Goal: Task Accomplishment & Management: Manage account settings

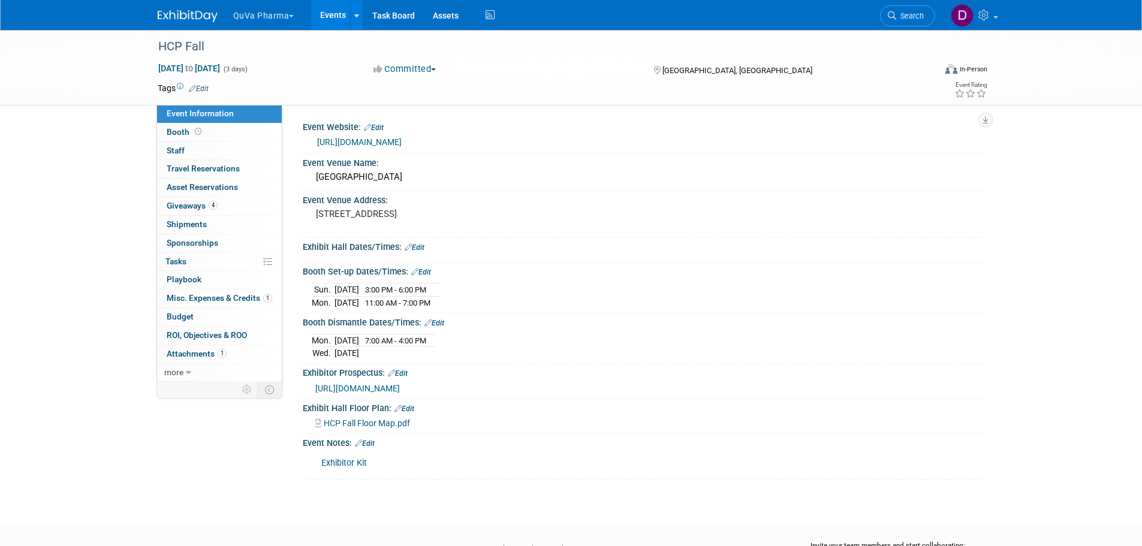
click at [263, 16] on button "QuVa Pharma" at bounding box center [270, 13] width 77 height 26
click at [266, 72] on link "QuVa Pharma" at bounding box center [276, 72] width 86 height 17
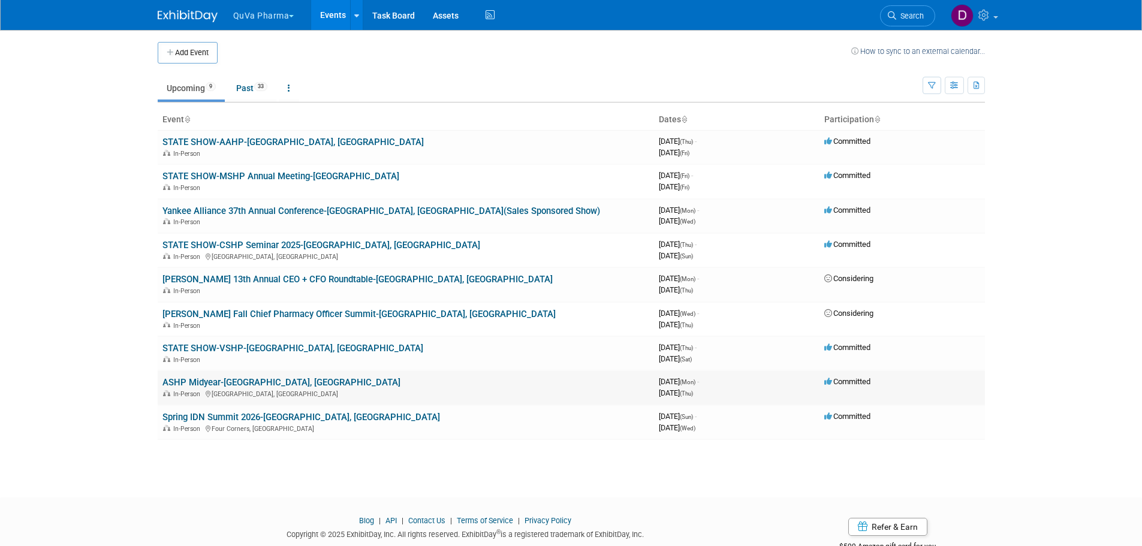
click at [184, 380] on link "ASHP Midyear-[GEOGRAPHIC_DATA], [GEOGRAPHIC_DATA]" at bounding box center [281, 382] width 238 height 11
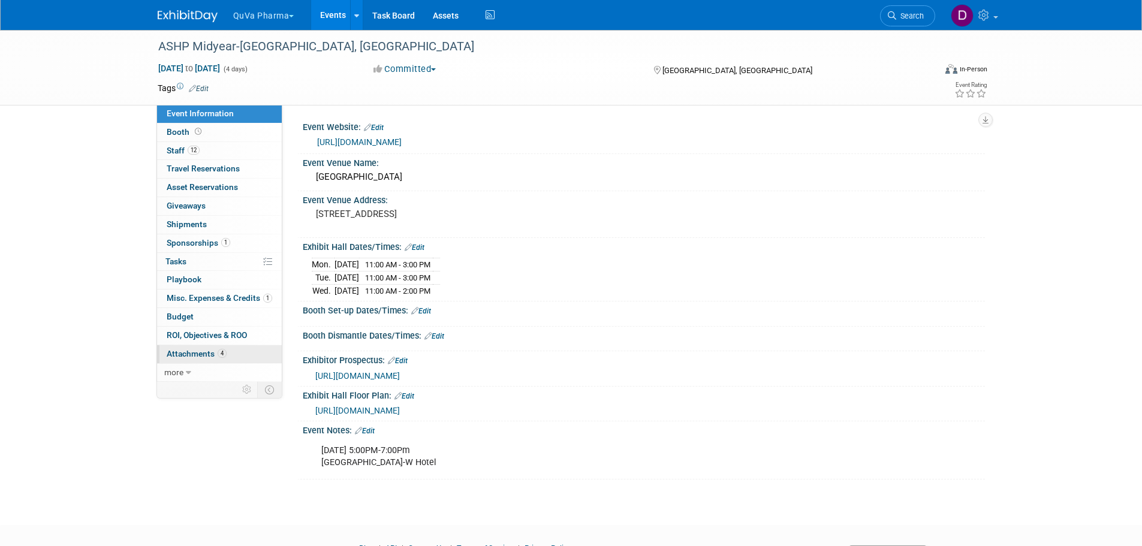
click at [197, 356] on span "Attachments 4" at bounding box center [197, 354] width 60 height 10
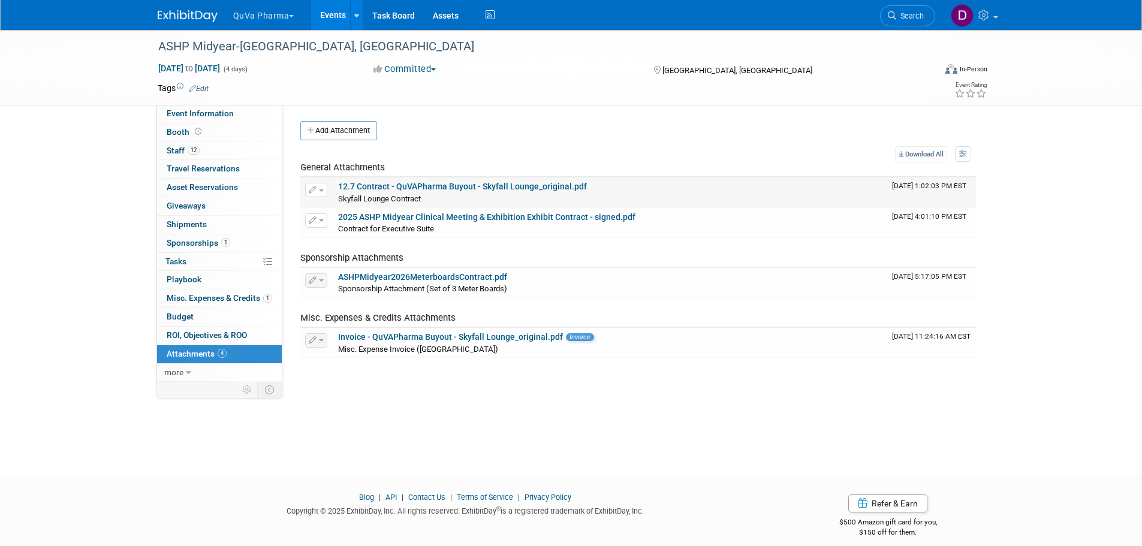
click at [321, 188] on button "button" at bounding box center [316, 190] width 22 height 14
click at [340, 130] on button "Add Attachment" at bounding box center [338, 130] width 77 height 19
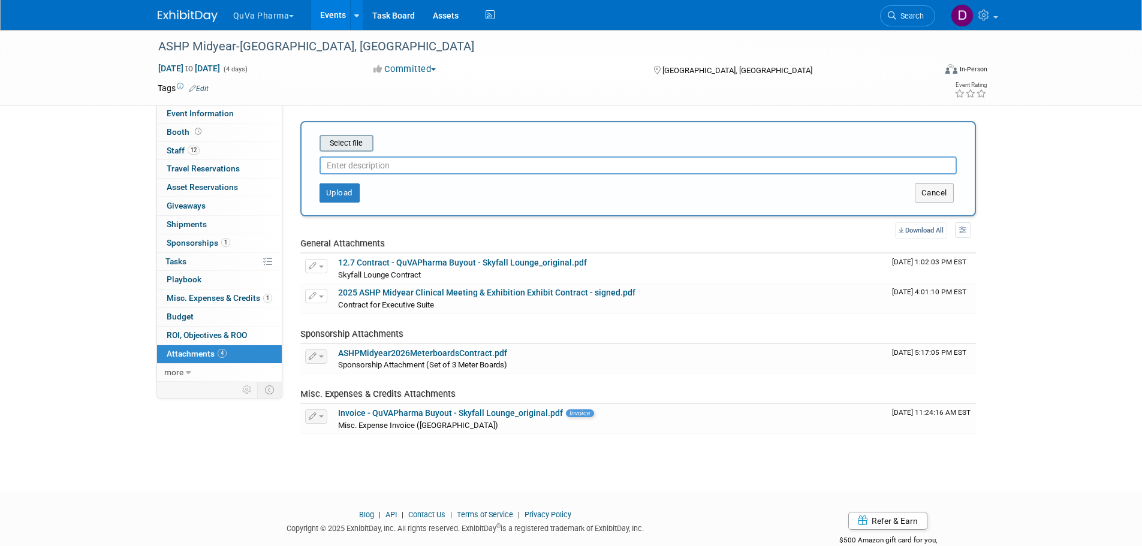
click at [347, 142] on input "file" at bounding box center [301, 143] width 143 height 14
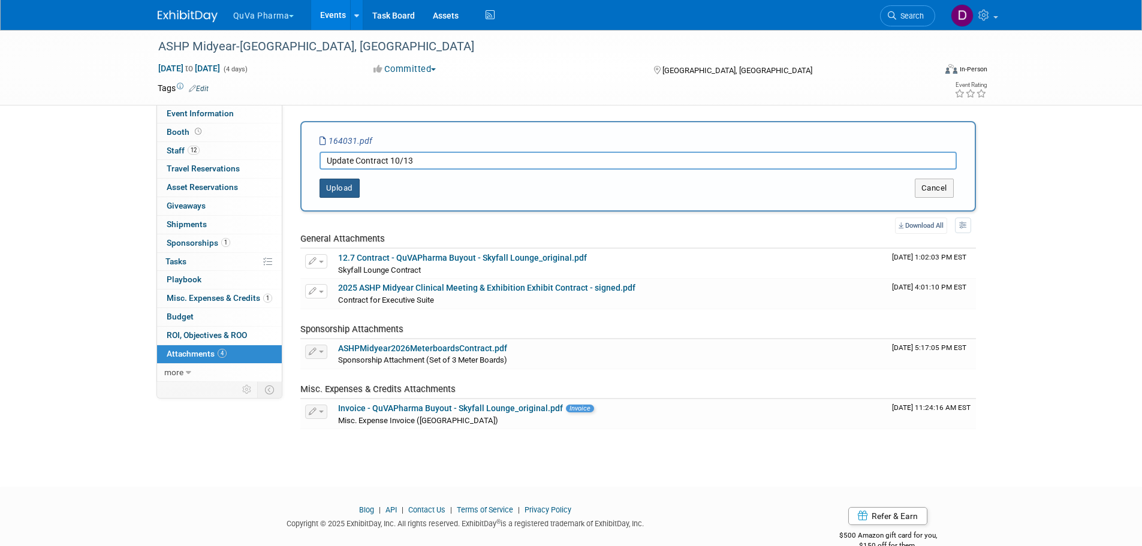
click at [347, 193] on button "Upload" at bounding box center [340, 188] width 40 height 19
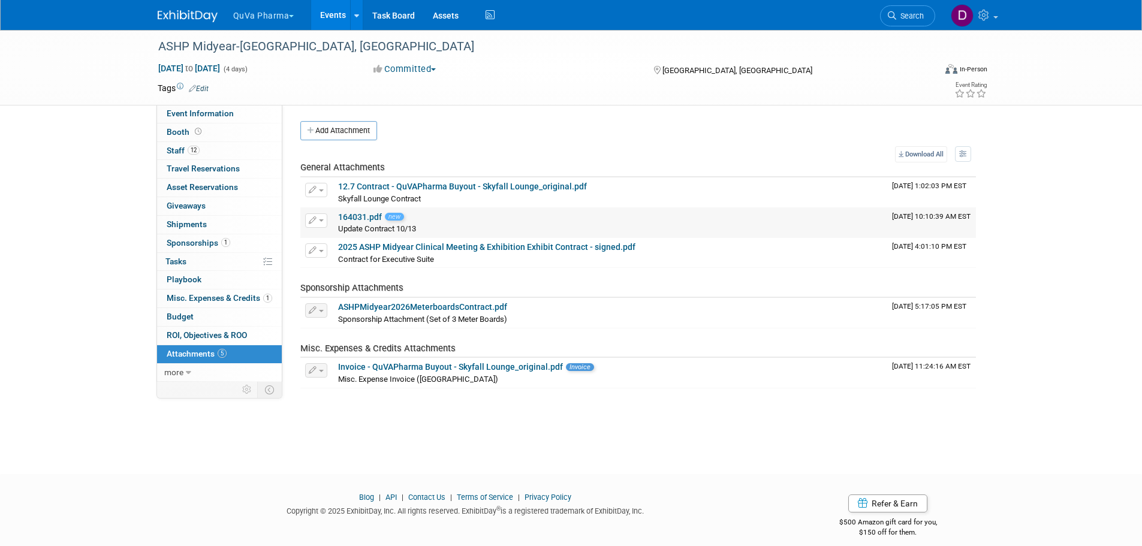
click at [321, 222] on button "button" at bounding box center [316, 220] width 22 height 14
click at [354, 252] on link "Change Description" at bounding box center [359, 256] width 106 height 17
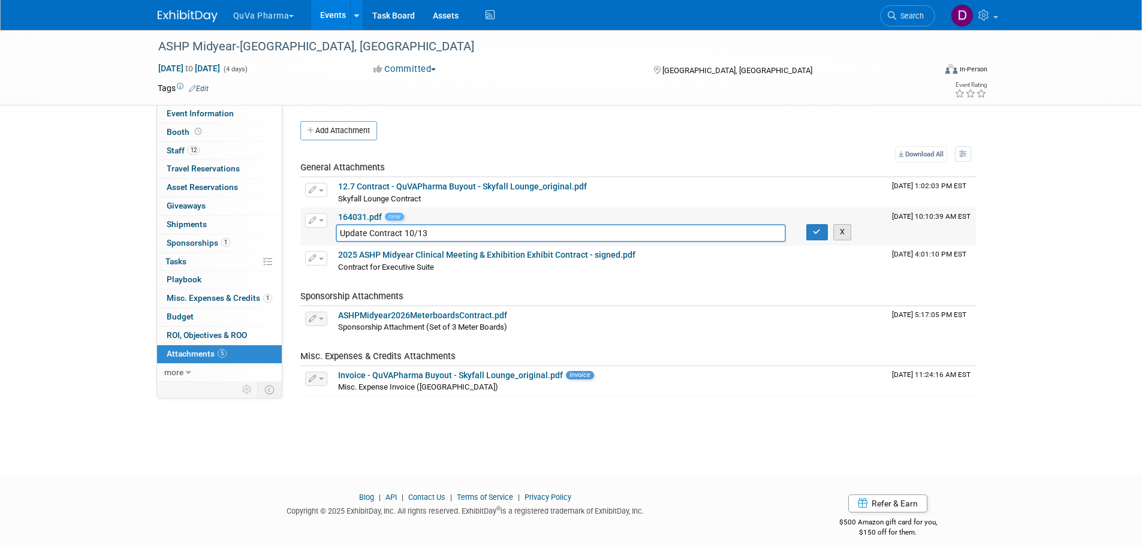
click at [833, 230] on button "X" at bounding box center [842, 232] width 19 height 16
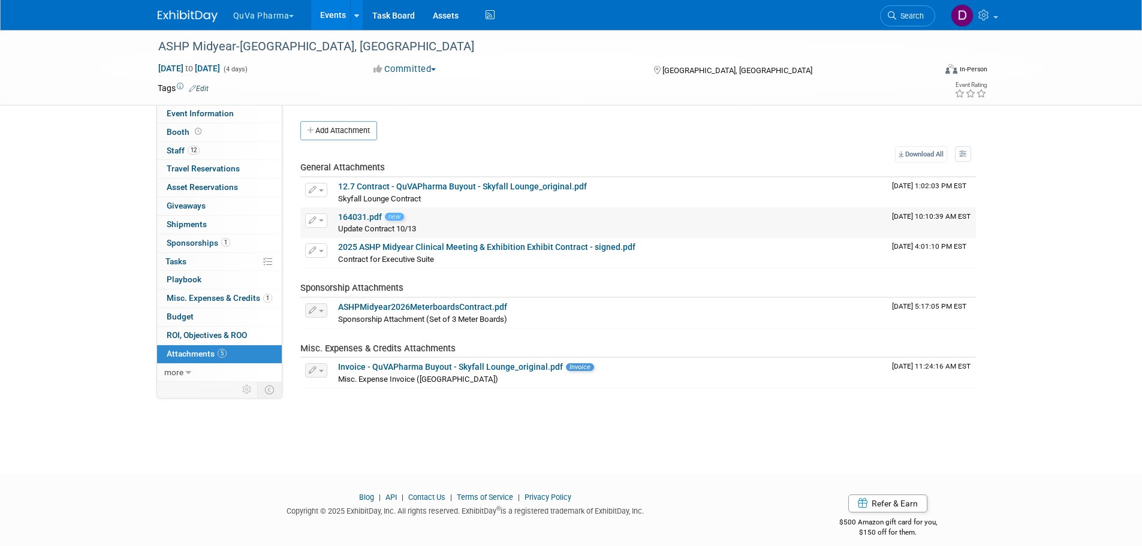
click at [318, 218] on button "button" at bounding box center [316, 220] width 22 height 14
click at [359, 283] on button "Delete Attachment" at bounding box center [359, 282] width 94 height 16
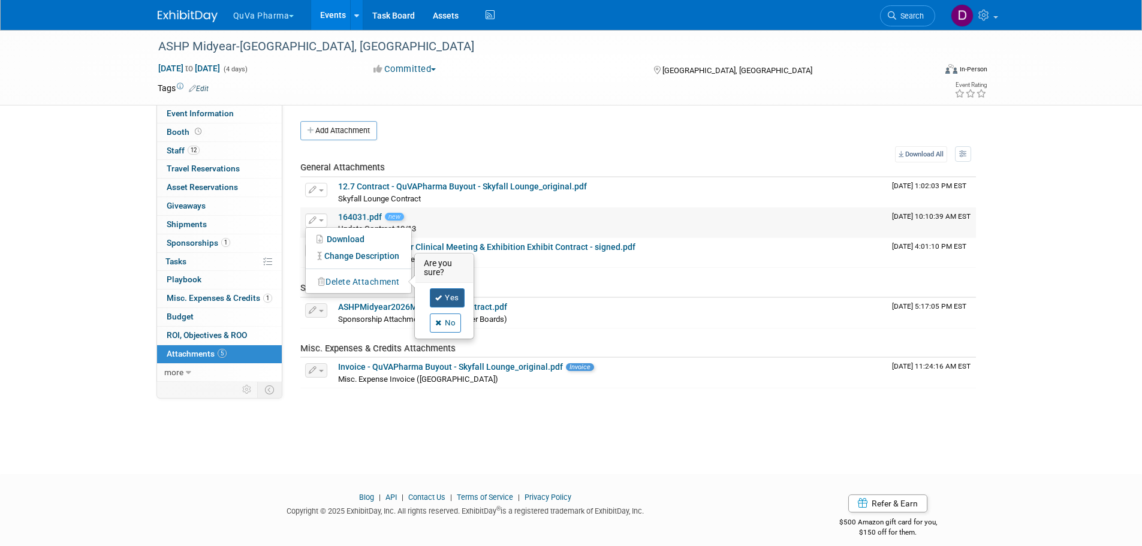
click at [447, 302] on link "Yes" at bounding box center [447, 297] width 35 height 19
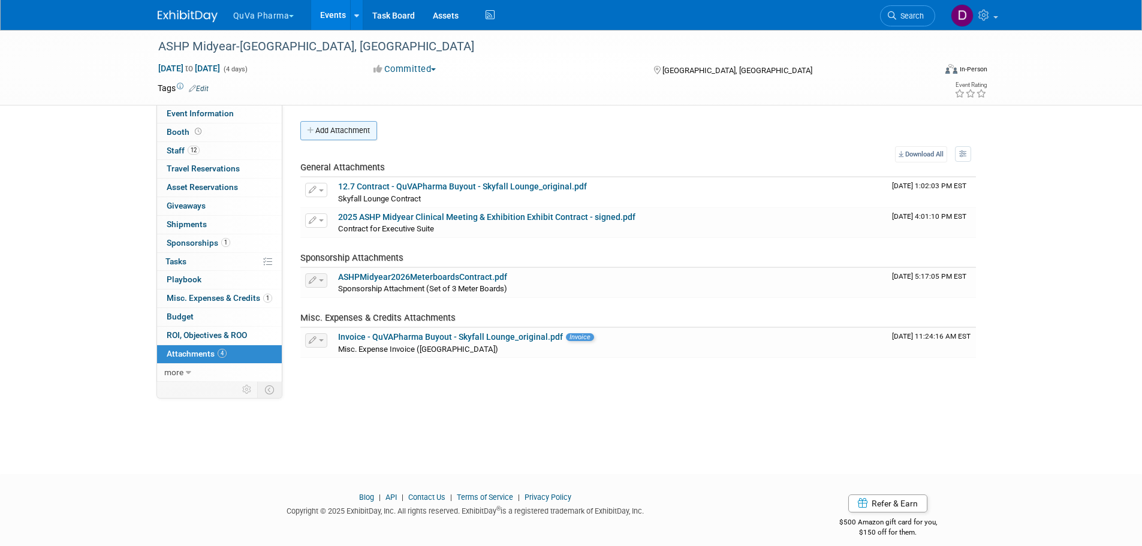
click at [348, 130] on button "Add Attachment" at bounding box center [338, 130] width 77 height 19
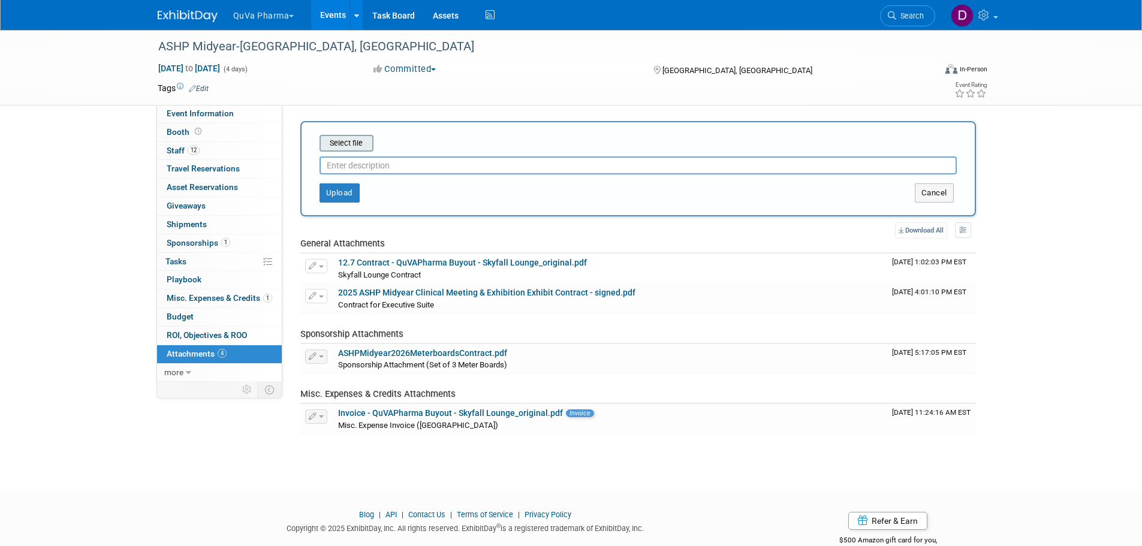
click at [356, 145] on input "file" at bounding box center [301, 143] width 143 height 14
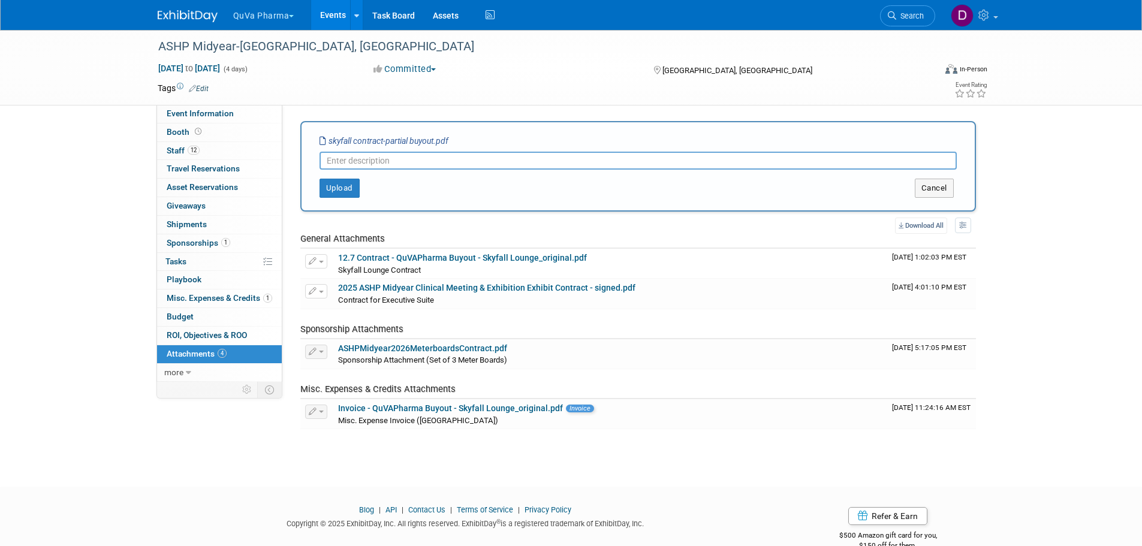
click at [386, 160] on input "text" at bounding box center [638, 161] width 637 height 18
type input "u"
type input "U"
type input "Skyfall Lounge-Updated Contract"
click at [329, 188] on button "Upload" at bounding box center [340, 188] width 40 height 19
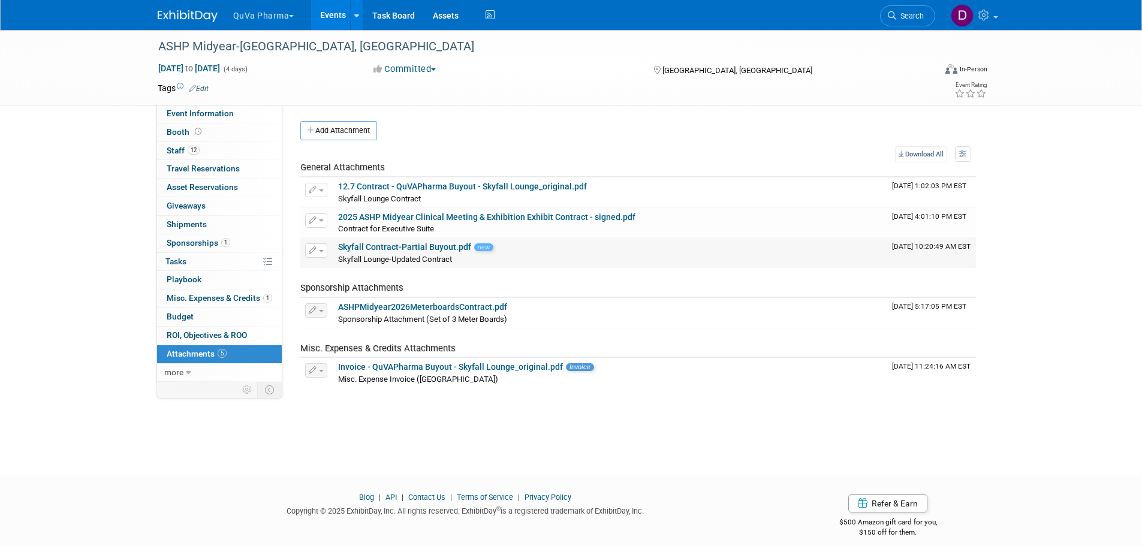
drag, startPoint x: 490, startPoint y: 250, endPoint x: 506, endPoint y: 250, distance: 16.2
click at [501, 250] on div "Skyfall Contract-Partial Buyout.pdf new" at bounding box center [610, 247] width 544 height 11
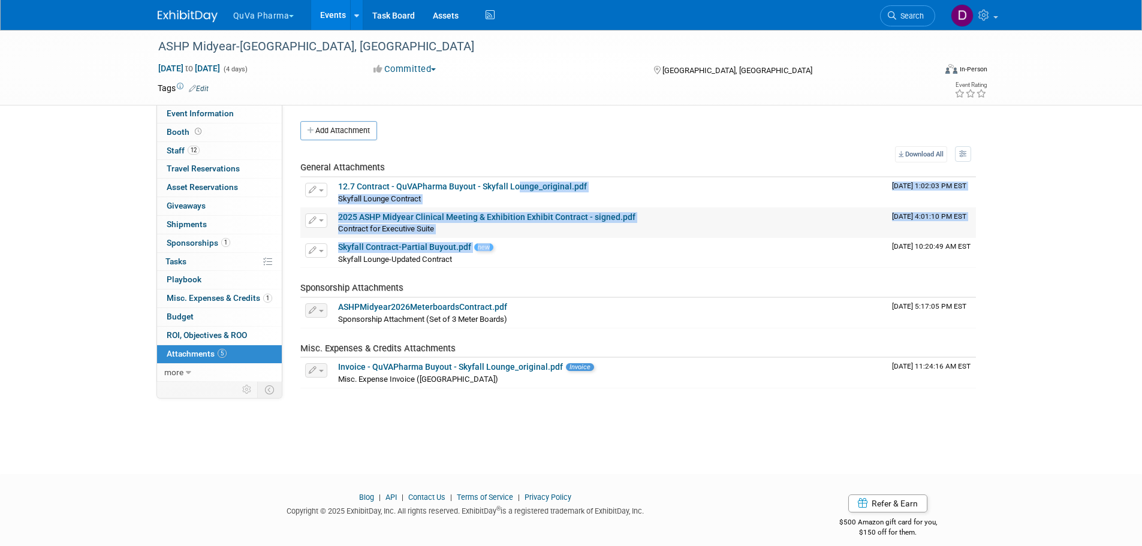
drag, startPoint x: 508, startPoint y: 250, endPoint x: 558, endPoint y: 219, distance: 58.2
click at [523, 197] on tbody "General Attachments Download Change Description Delete Attachment 12.7 Contract…" at bounding box center [638, 275] width 676 height 226
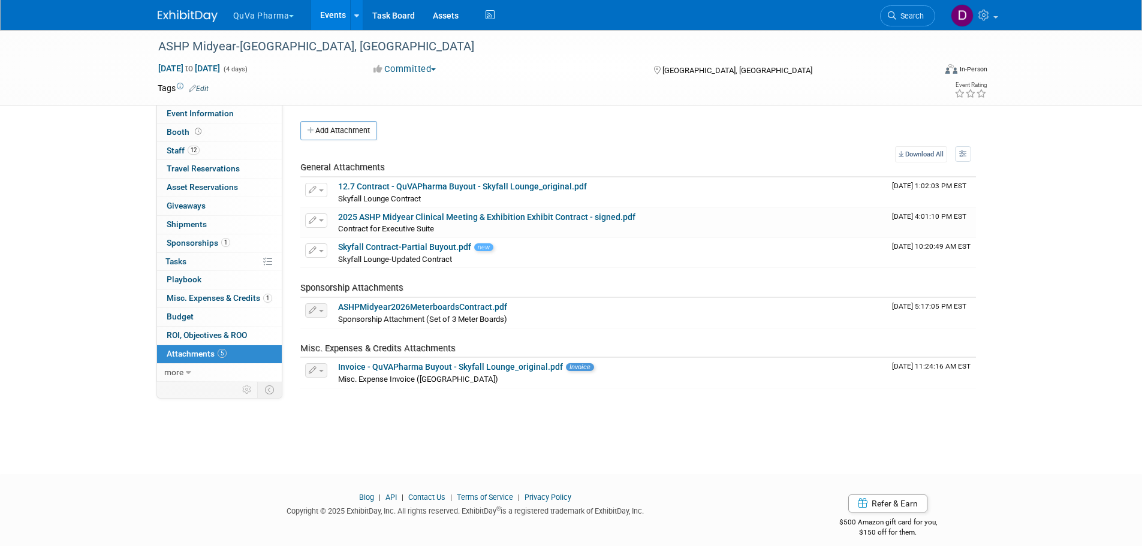
click at [648, 135] on div "Add Attachment" at bounding box center [638, 130] width 676 height 19
